Goal: Understand process/instructions

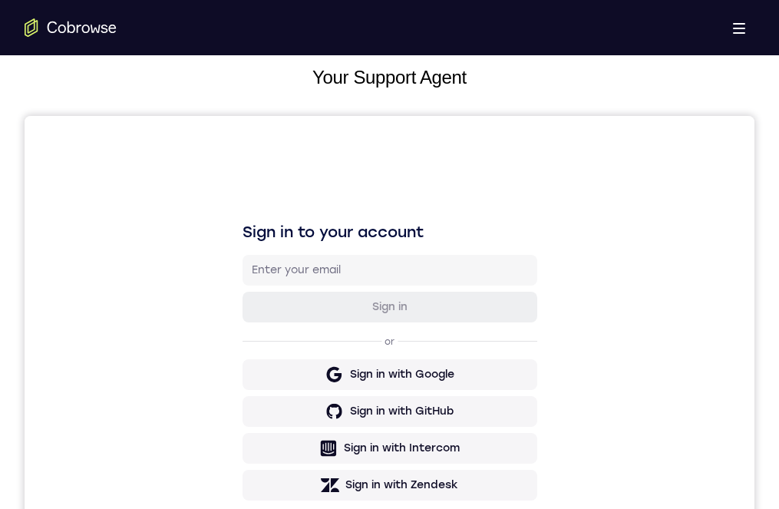
scroll to position [153, 0]
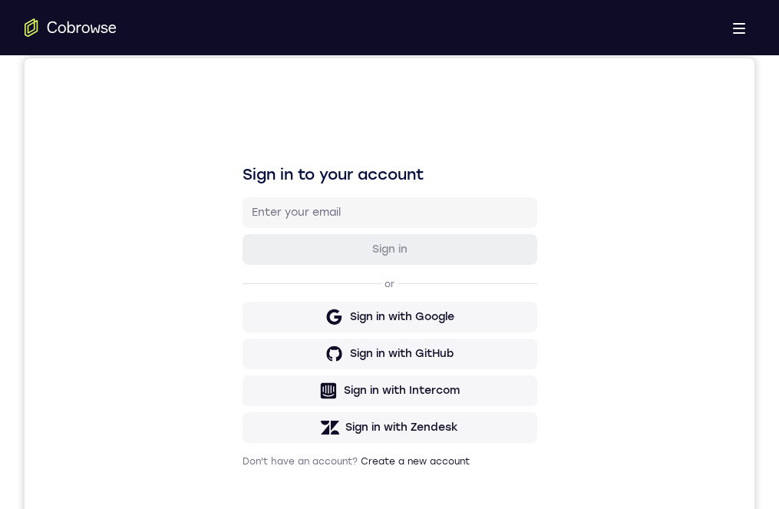
drag, startPoint x: 390, startPoint y: 952, endPoint x: 387, endPoint y: 936, distance: 16.3
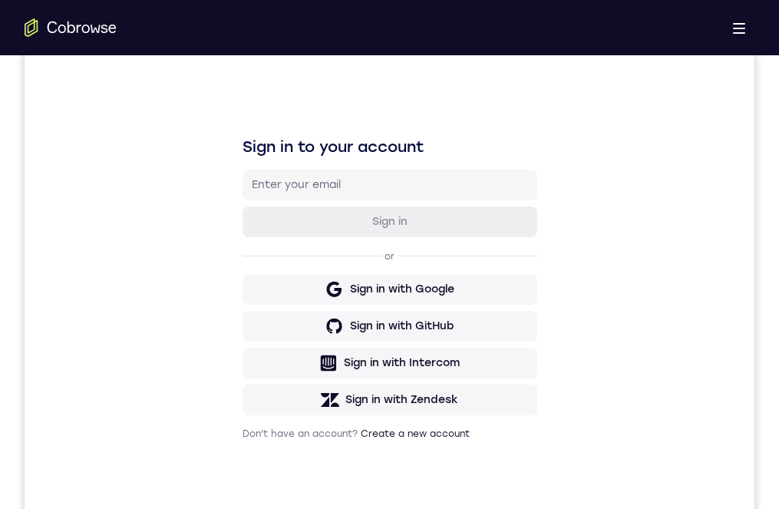
scroll to position [230, 0]
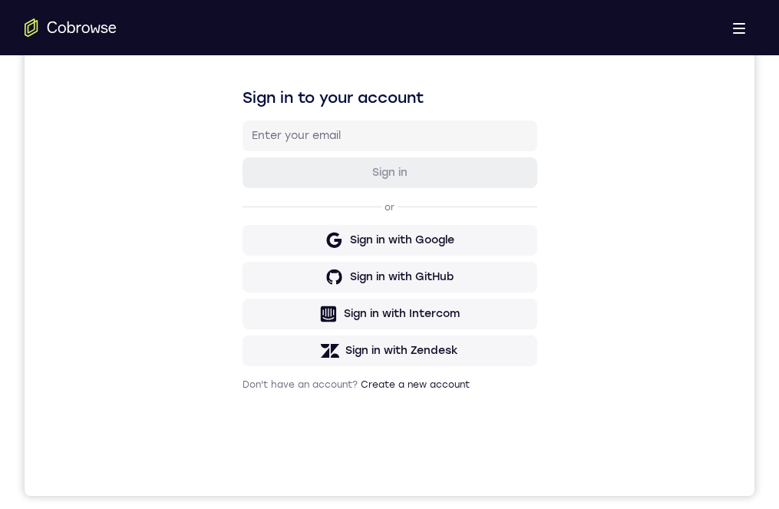
scroll to position [307, 0]
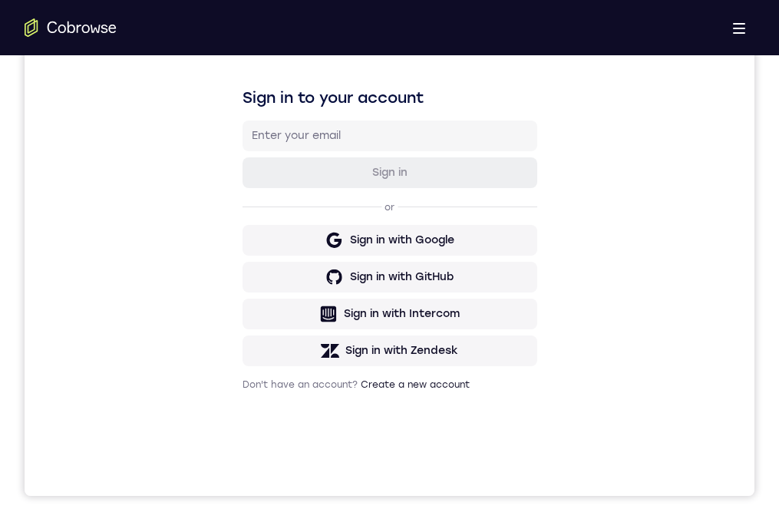
drag, startPoint x: 371, startPoint y: 931, endPoint x: 374, endPoint y: 843, distance: 88.3
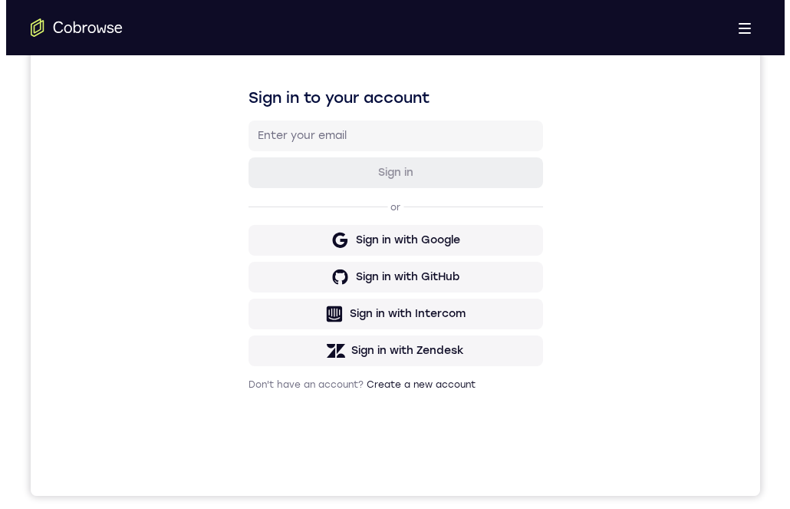
scroll to position [0, 0]
